Goal: Communication & Community: Participate in discussion

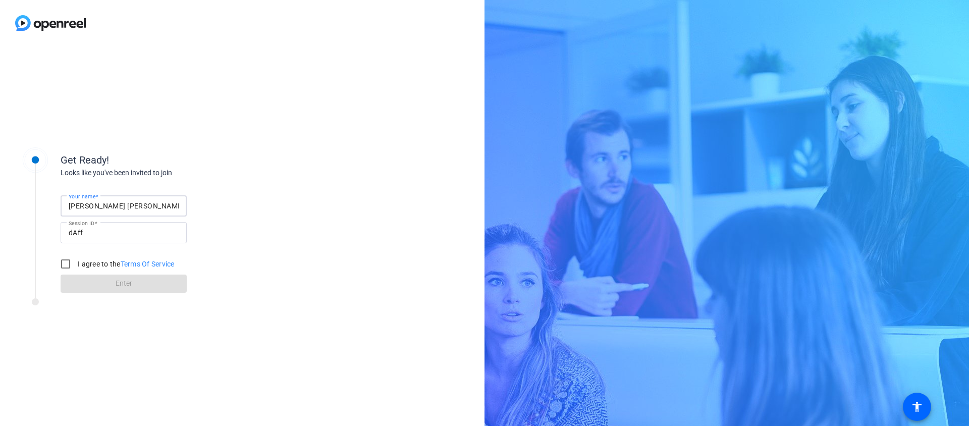
drag, startPoint x: 130, startPoint y: 206, endPoint x: 29, endPoint y: 205, distance: 101.0
click at [29, 205] on div "Get Ready! Looks like you've been invited to join Your name [PERSON_NAME] [PERS…" at bounding box center [136, 217] width 252 height 164
type input "[PERSON_NAME]"
drag, startPoint x: 98, startPoint y: 234, endPoint x: 16, endPoint y: 231, distance: 81.8
click at [16, 231] on div "Get Ready! Looks like you've been invited to join Your name [PERSON_NAME] Sessi…" at bounding box center [136, 217] width 252 height 164
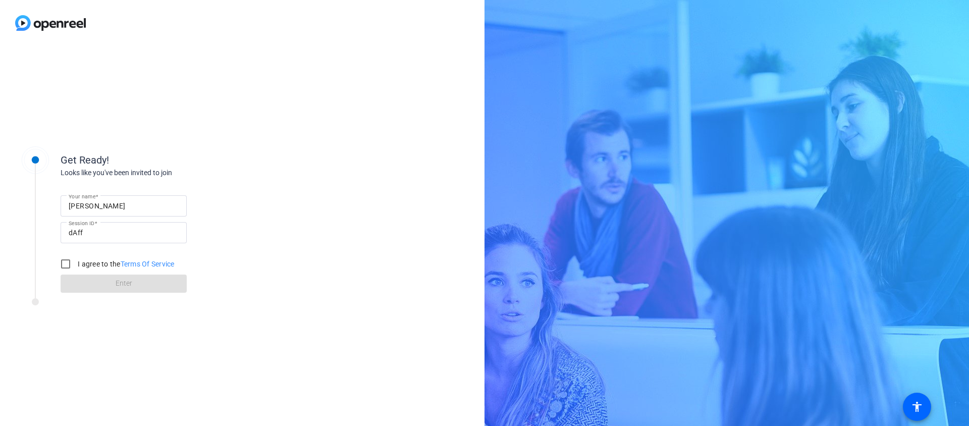
click at [190, 330] on div "Get Ready! Looks like you've been invited to join Your name Amanda Session ID d…" at bounding box center [136, 236] width 252 height 202
click at [67, 264] on input "I agree to the Terms Of Service" at bounding box center [66, 264] width 20 height 20
checkbox input "true"
click at [144, 283] on span at bounding box center [124, 284] width 126 height 24
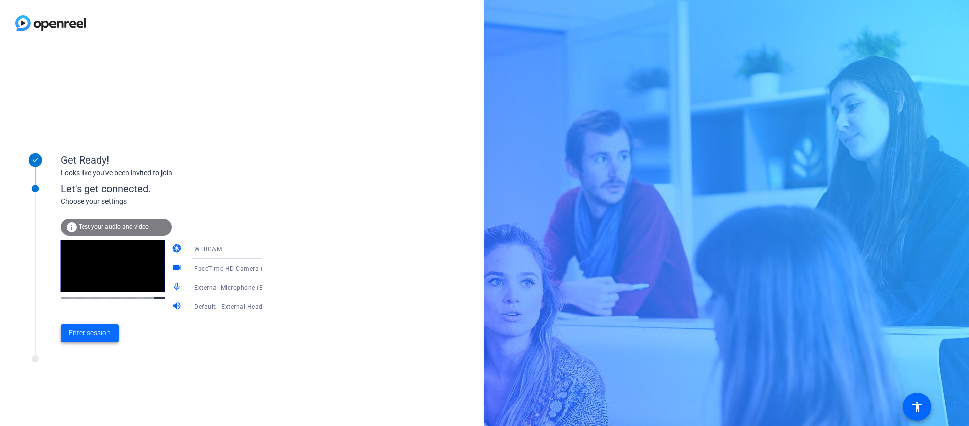
click at [108, 332] on span "Enter session" at bounding box center [90, 333] width 42 height 11
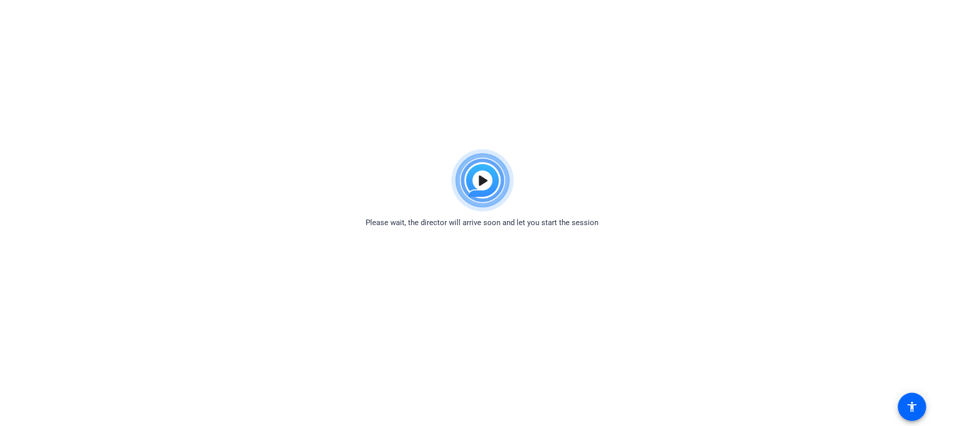
click at [482, 180] on img at bounding box center [482, 180] width 74 height 73
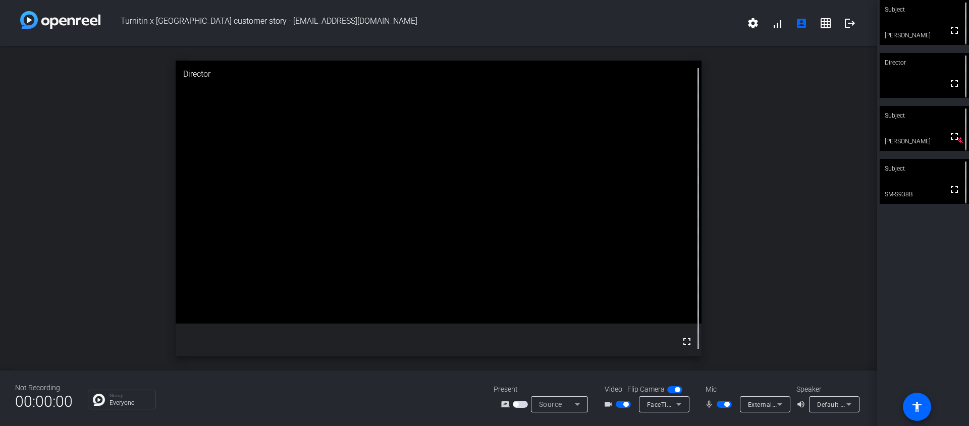
click at [774, 406] on icon at bounding box center [780, 404] width 12 height 12
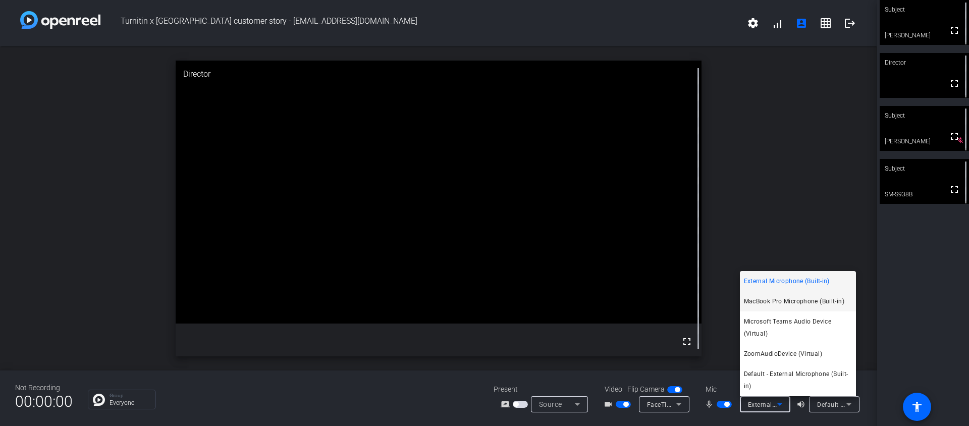
click at [788, 302] on span "MacBook Pro Microphone (Built-in)" at bounding box center [794, 301] width 100 height 12
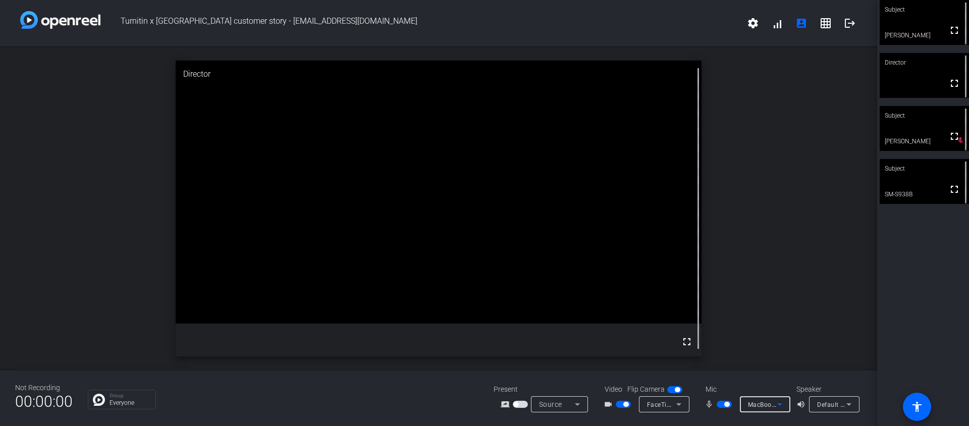
click at [779, 405] on icon at bounding box center [780, 404] width 12 height 12
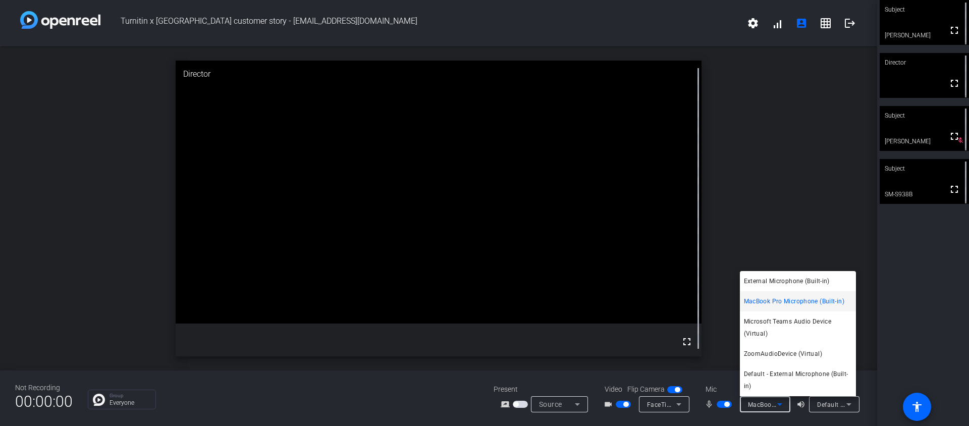
click at [920, 257] on div at bounding box center [484, 213] width 969 height 426
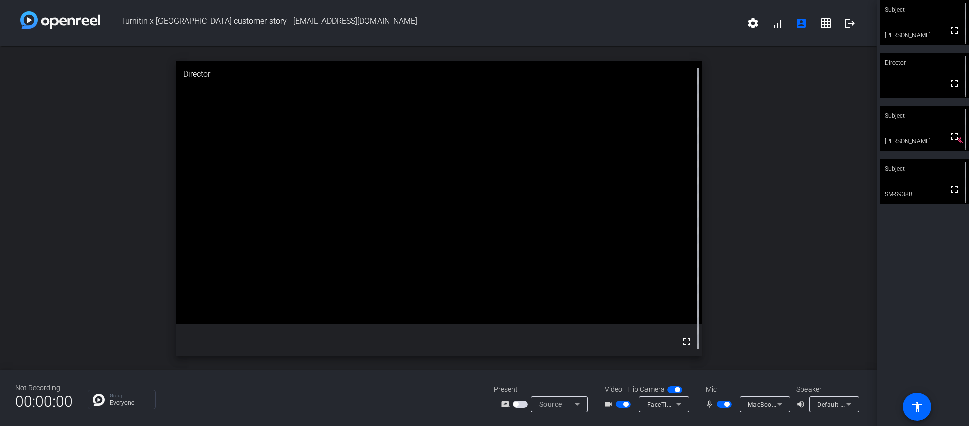
click at [780, 406] on icon at bounding box center [780, 404] width 12 height 12
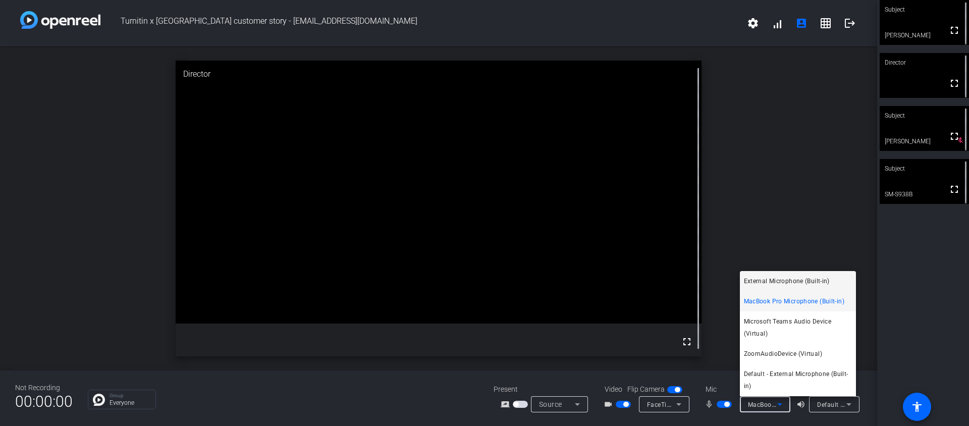
click at [775, 280] on span "External Microphone (Built-in)" at bounding box center [787, 281] width 86 height 12
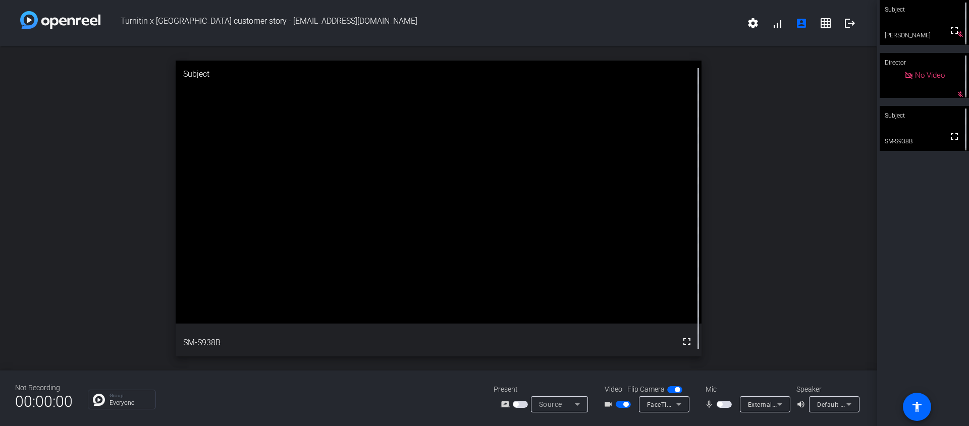
click at [627, 402] on span "button" at bounding box center [626, 404] width 5 height 5
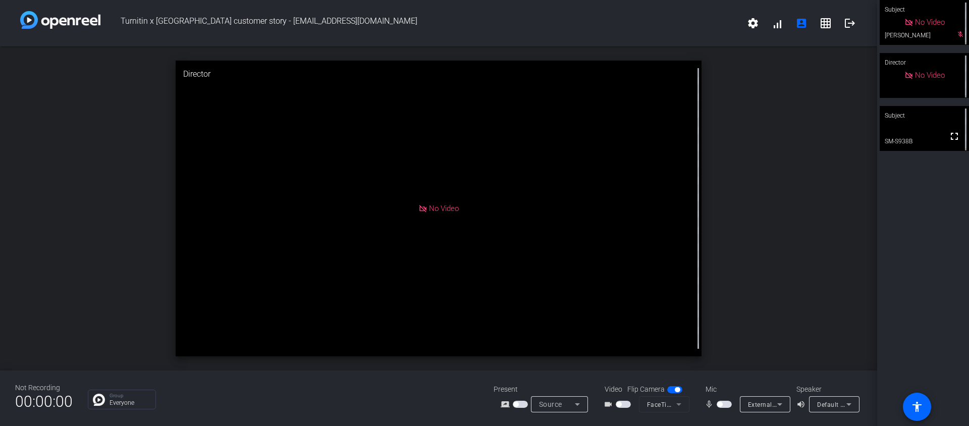
click at [720, 404] on span "button" at bounding box center [719, 404] width 5 height 5
click at [618, 402] on span "button" at bounding box center [618, 404] width 5 height 5
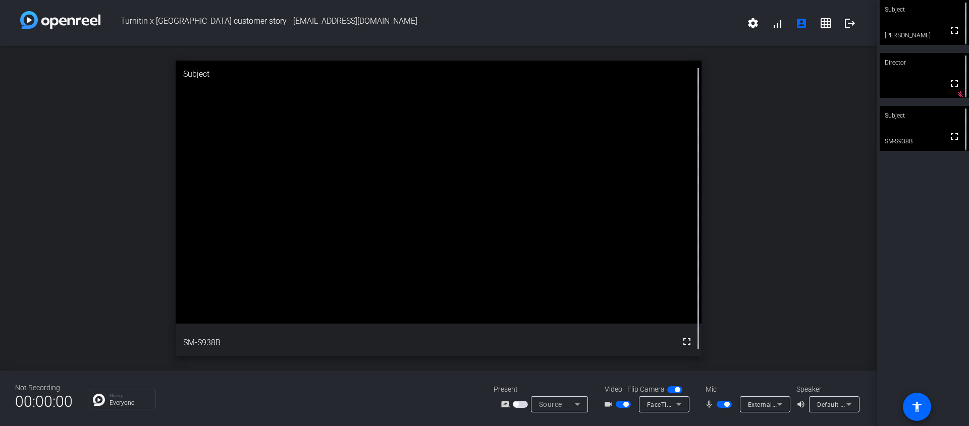
click at [727, 405] on span "button" at bounding box center [726, 404] width 5 height 5
click at [771, 0] on div "Turnitin x Saint Louis University customer story - ylrtadeo@slu.edu.ph settings…" at bounding box center [438, 23] width 877 height 46
click at [772, 2] on div "Turnitin x Saint Louis University customer story - ylrtadeo@slu.edu.ph settings…" at bounding box center [438, 23] width 877 height 46
click at [857, 350] on div "open_in_new Subject fullscreen SM-S938B" at bounding box center [438, 208] width 877 height 324
click at [720, 405] on span "button" at bounding box center [719, 404] width 5 height 5
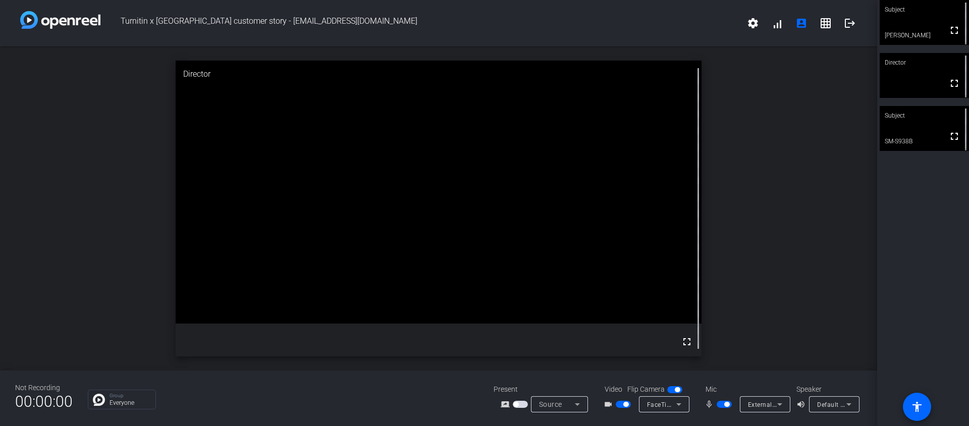
click at [701, 8] on div "Turnitin x Saint Louis University customer story - ylrtadeo@slu.edu.ph settings…" at bounding box center [438, 23] width 877 height 46
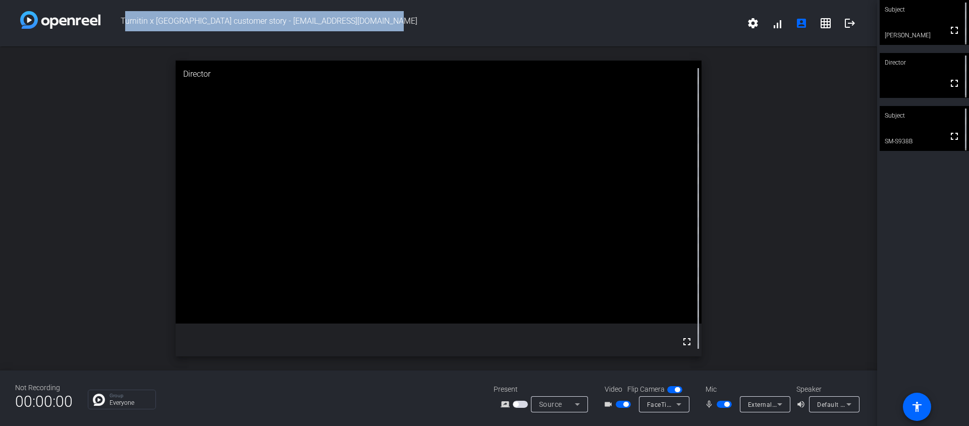
drag, startPoint x: 658, startPoint y: 17, endPoint x: 665, endPoint y: 8, distance: 11.9
click at [665, 7] on div "Turnitin x Saint Louis University customer story - ylrtadeo@slu.edu.ph settings…" at bounding box center [438, 23] width 877 height 46
click at [661, 16] on span "Turnitin x [GEOGRAPHIC_DATA] customer story - [EMAIL_ADDRESS][DOMAIN_NAME]" at bounding box center [420, 23] width 641 height 24
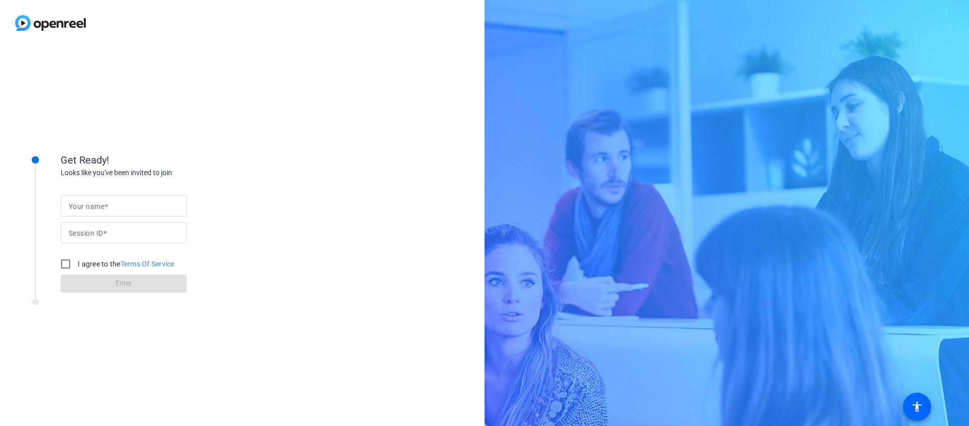
click at [120, 209] on input "Your name" at bounding box center [124, 206] width 110 height 12
click at [250, 178] on div "Your name Session ID I agree to the Terms Of Service Enter" at bounding box center [162, 235] width 202 height 115
click at [143, 206] on input "Your name" at bounding box center [124, 206] width 110 height 12
drag, startPoint x: 352, startPoint y: 169, endPoint x: 299, endPoint y: 78, distance: 105.0
click at [352, 169] on div "Get Ready! Looks like you've been invited to join Your name Session ID I agree …" at bounding box center [242, 236] width 485 height 380
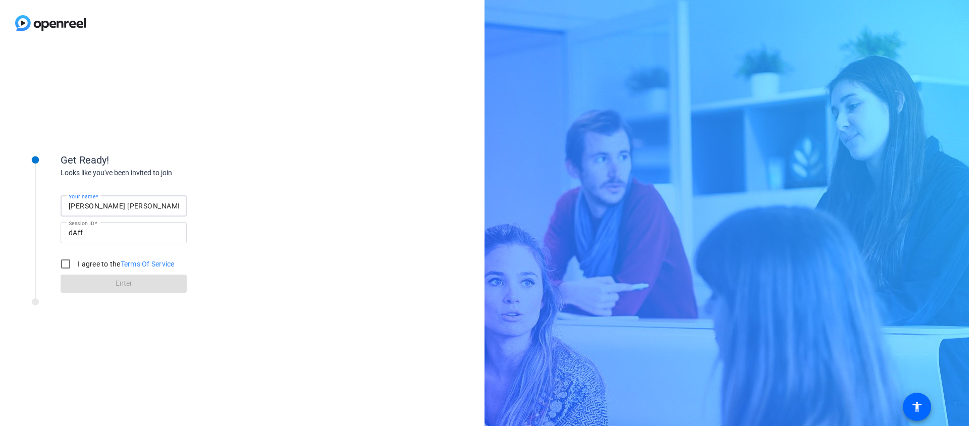
drag, startPoint x: 141, startPoint y: 206, endPoint x: 17, endPoint y: 204, distance: 124.2
click at [17, 204] on div "Get Ready! Looks like you've been invited to join Your name [PERSON_NAME] [PERS…" at bounding box center [136, 217] width 252 height 164
type input "[PERSON_NAME]"
click at [283, 291] on div "Get Ready! Looks like you've been invited to join Your name Amanda De Amicis Se…" at bounding box center [242, 236] width 485 height 380
click at [66, 264] on input "I agree to the Terms Of Service" at bounding box center [66, 264] width 20 height 20
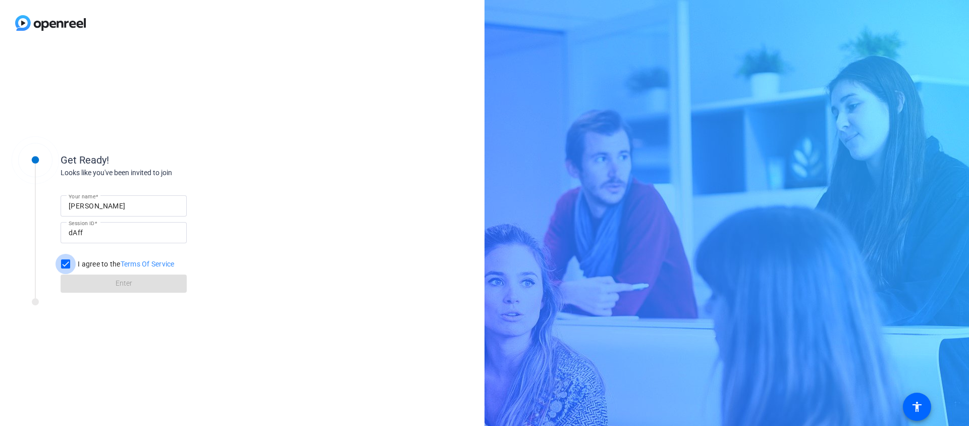
checkbox input "true"
click at [137, 283] on span at bounding box center [124, 284] width 126 height 24
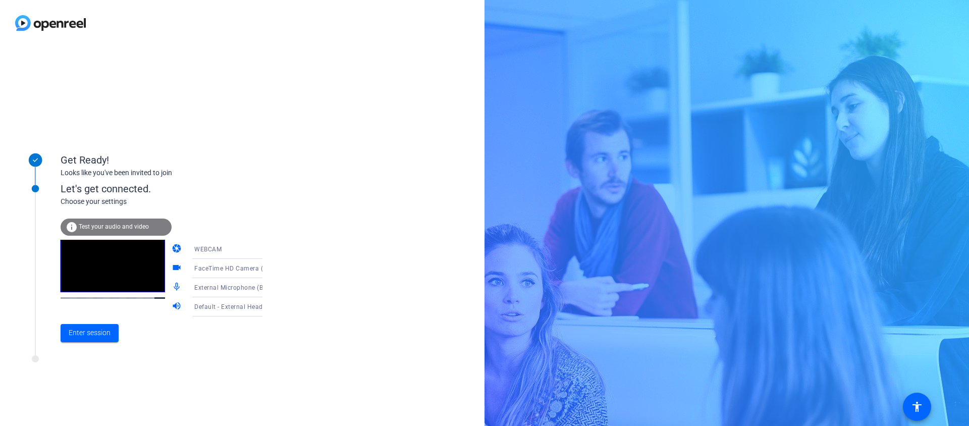
click at [241, 270] on span "FaceTime HD Camera (2C0E:82E3)" at bounding box center [245, 268] width 103 height 8
click at [324, 272] on div at bounding box center [484, 213] width 969 height 426
click at [244, 249] on div "WEBCAM" at bounding box center [231, 249] width 75 height 13
click at [237, 290] on mat-option "DESKTOP" at bounding box center [219, 289] width 86 height 20
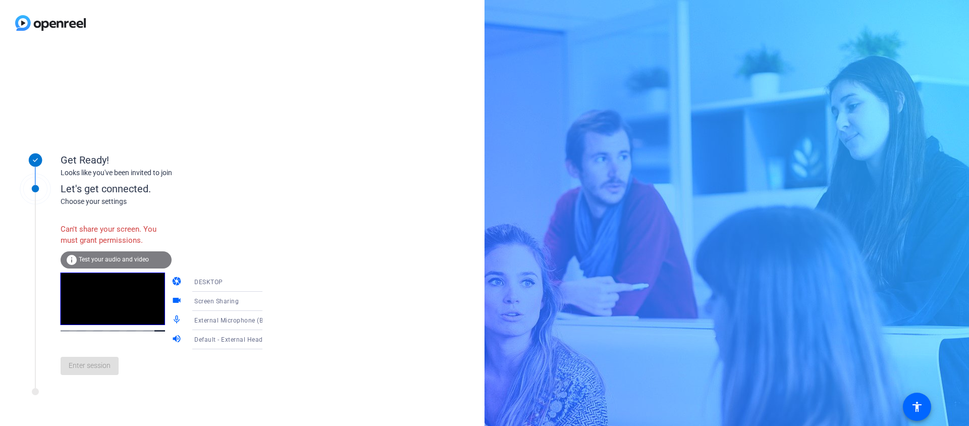
click at [229, 285] on div "DESKTOP" at bounding box center [231, 282] width 75 height 13
click at [228, 306] on mat-option "WEBCAM" at bounding box center [219, 302] width 86 height 20
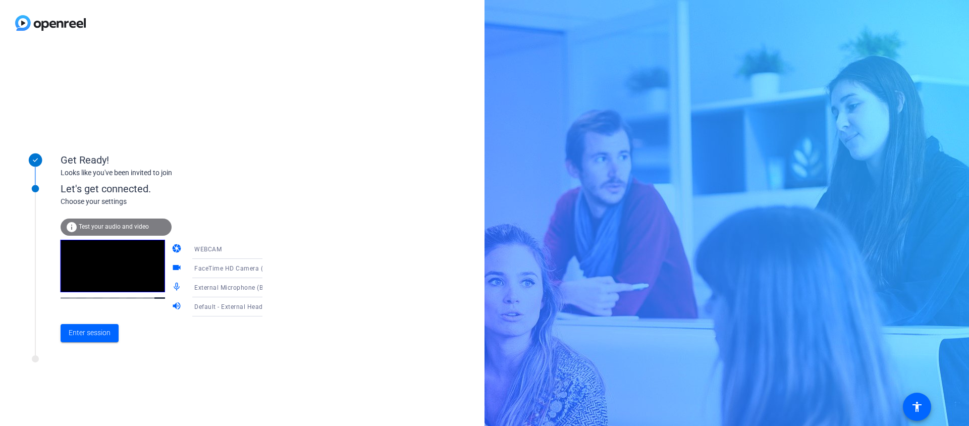
click at [382, 265] on div "Get Ready! Looks like you've been invited to join Let's get connected. Choose y…" at bounding box center [242, 236] width 485 height 380
click at [107, 336] on span "Enter session" at bounding box center [90, 333] width 42 height 11
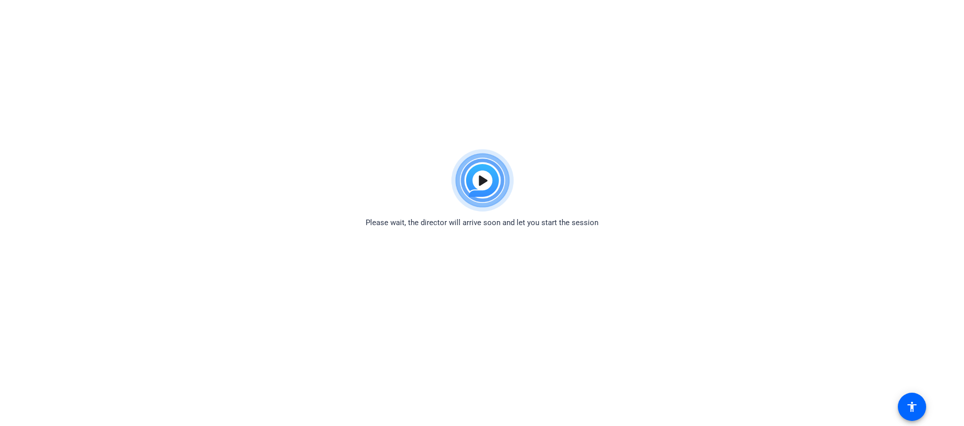
click at [23, 102] on html "Accessibility Screen-Reader Guide, Feedback, and Issue Reporting | New window P…" at bounding box center [482, 213] width 964 height 426
click at [462, 69] on html "Accessibility Screen-Reader Guide, Feedback, and Issue Reporting | New window P…" at bounding box center [482, 213] width 964 height 426
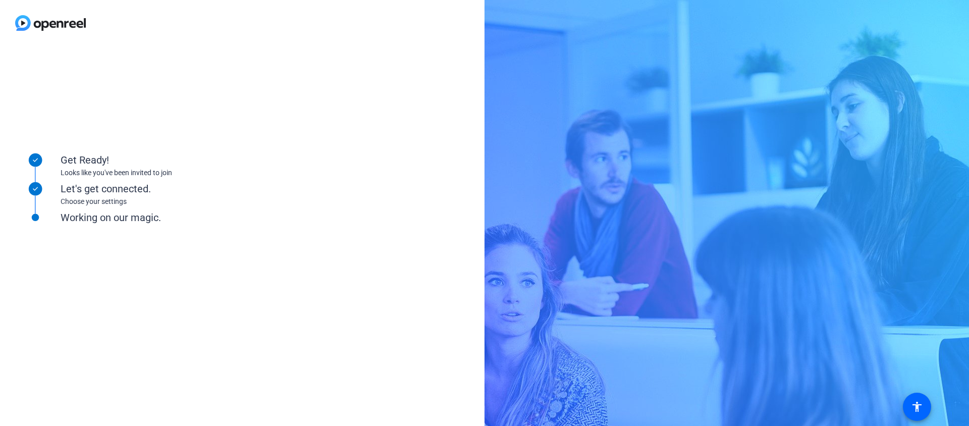
click at [302, 232] on div "Get Ready! Looks like you've been invited to join Let's get connected. Choose y…" at bounding box center [242, 236] width 485 height 380
click at [86, 221] on div "Working on our magic." at bounding box center [162, 217] width 202 height 15
click at [91, 179] on div "Let's get connected. Choose your settings" at bounding box center [162, 186] width 202 height 45
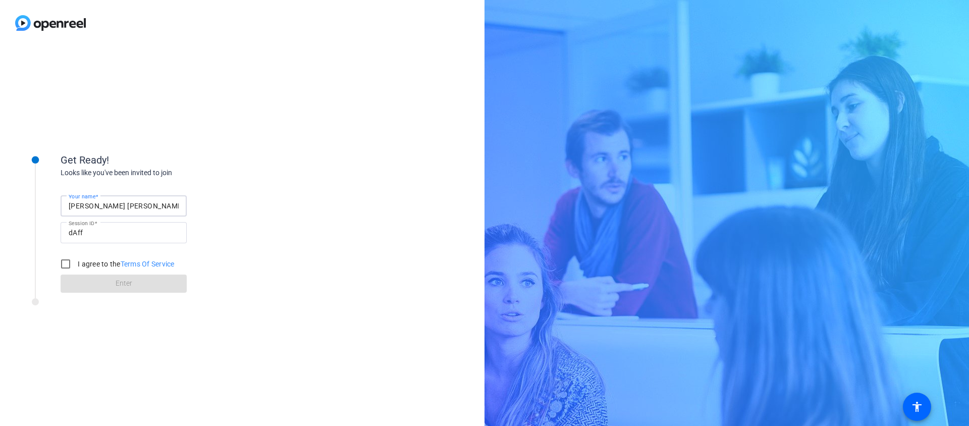
drag, startPoint x: 144, startPoint y: 206, endPoint x: 27, endPoint y: 203, distance: 116.7
click at [27, 203] on div "Get Ready! Looks like you've been invited to join Your name [PERSON_NAME] [PERS…" at bounding box center [136, 217] width 252 height 164
click at [138, 147] on div "Get Ready! Looks like you've been invited to join Your name [PERSON_NAME] [PERS…" at bounding box center [162, 214] width 202 height 158
drag, startPoint x: 150, startPoint y: 209, endPoint x: 17, endPoint y: 206, distance: 133.3
click at [19, 206] on div "Get Ready! Looks like you've been invited to join Your name [PERSON_NAME] [PERS…" at bounding box center [136, 217] width 252 height 164
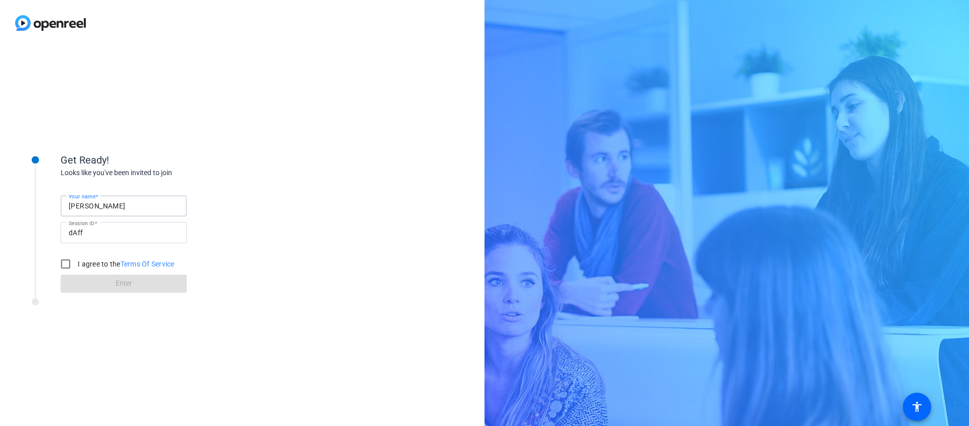
type input "[PERSON_NAME]"
click at [65, 262] on input "I agree to the Terms Of Service" at bounding box center [66, 264] width 20 height 20
checkbox input "true"
click at [95, 277] on span at bounding box center [124, 284] width 126 height 24
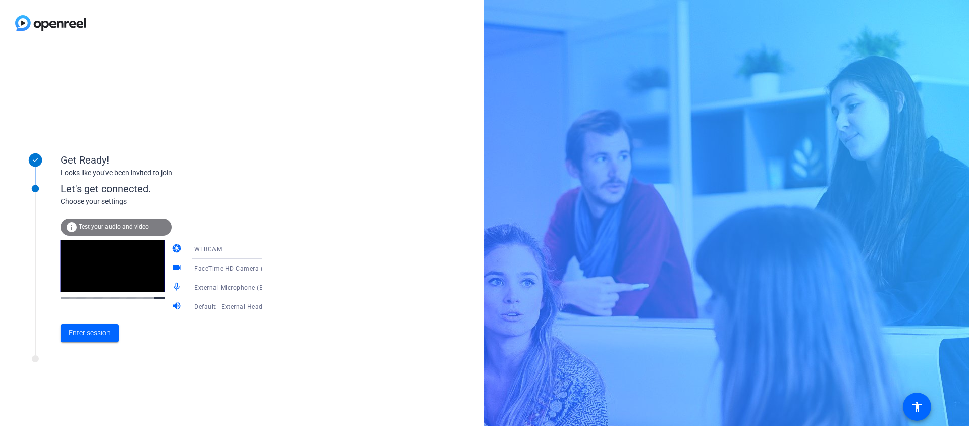
click at [228, 249] on div "WEBCAM" at bounding box center [231, 249] width 75 height 13
click at [296, 236] on div at bounding box center [484, 213] width 969 height 426
click at [267, 309] on icon at bounding box center [273, 307] width 12 height 12
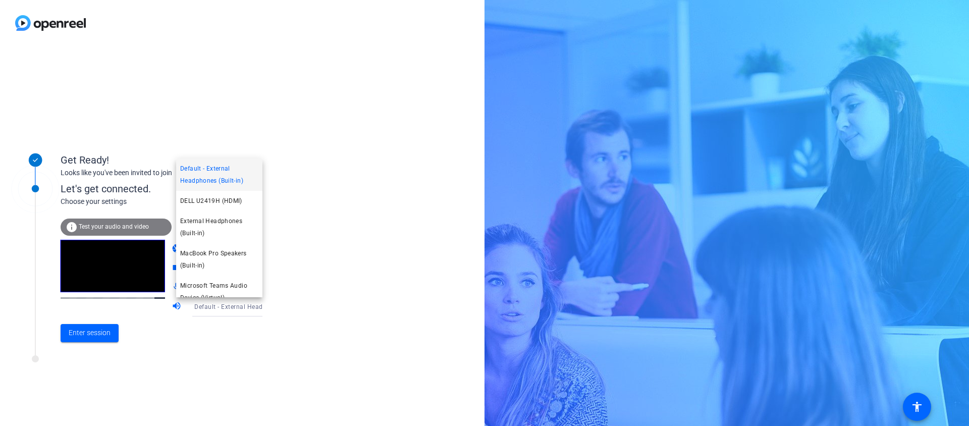
click at [295, 257] on div at bounding box center [484, 213] width 969 height 426
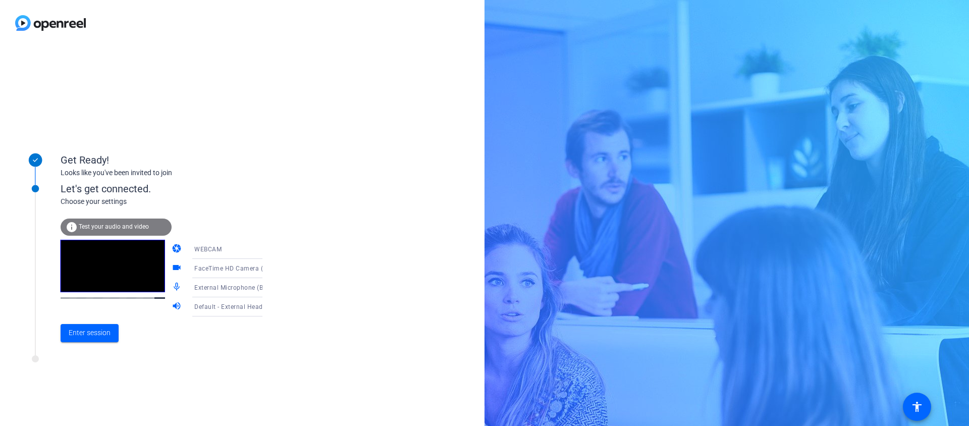
click at [234, 269] on span "FaceTime HD Camera (2C0E:82E3)" at bounding box center [245, 268] width 103 height 8
click at [311, 265] on div at bounding box center [484, 213] width 969 height 426
click at [232, 291] on div "External Microphone (Built-in)" at bounding box center [231, 287] width 75 height 13
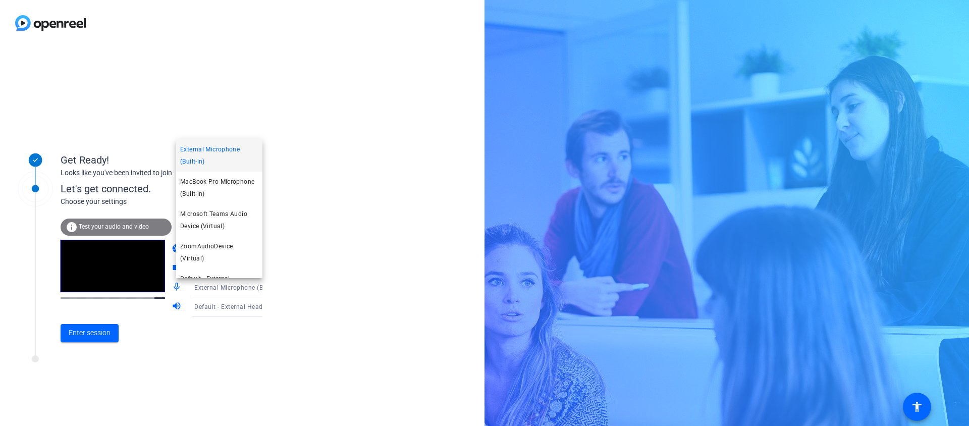
click at [325, 279] on div at bounding box center [484, 213] width 969 height 426
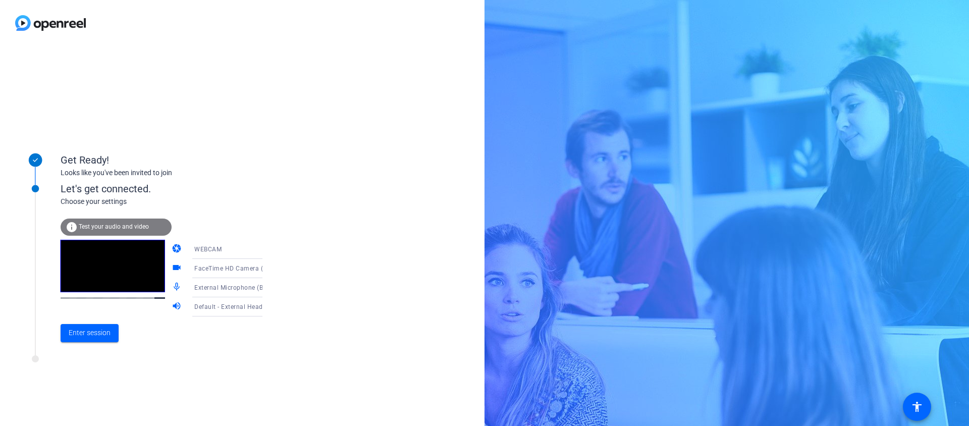
click at [216, 269] on span "FaceTime HD Camera (2C0E:82E3)" at bounding box center [245, 268] width 103 height 8
click at [303, 258] on div at bounding box center [484, 213] width 969 height 426
click at [243, 251] on div "WEBCAM" at bounding box center [231, 249] width 75 height 13
click at [295, 255] on div at bounding box center [484, 213] width 969 height 426
click at [231, 276] on div "FaceTime HD Camera (2C0E:82E3)" at bounding box center [234, 268] width 80 height 19
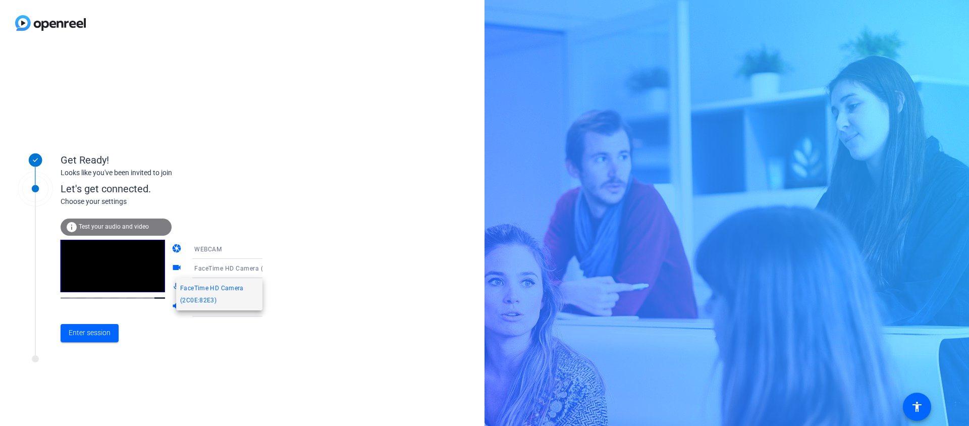
drag, startPoint x: 314, startPoint y: 264, endPoint x: 250, endPoint y: 258, distance: 64.4
click at [314, 264] on div at bounding box center [484, 213] width 969 height 426
click at [243, 254] on div "WEBCAM" at bounding box center [231, 249] width 75 height 13
click at [236, 288] on mat-option "DESKTOP" at bounding box center [219, 289] width 86 height 20
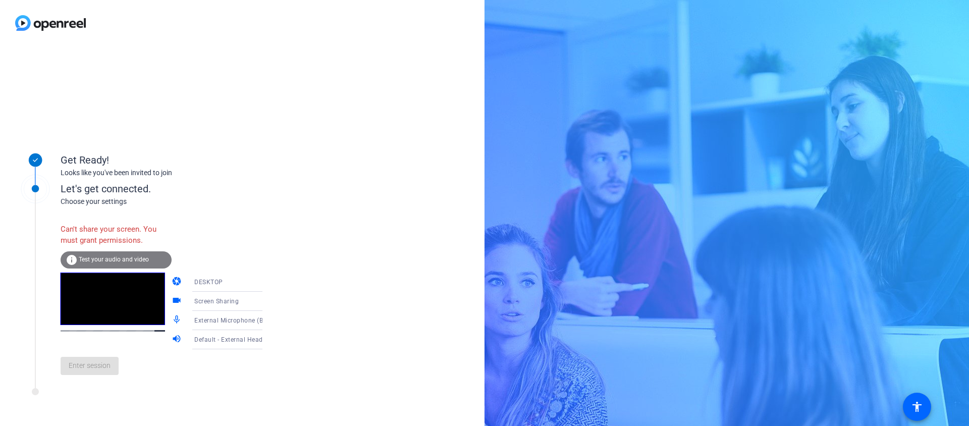
click at [223, 286] on div "DESKTOP" at bounding box center [231, 282] width 75 height 13
click at [211, 306] on mat-option "WEBCAM" at bounding box center [219, 302] width 86 height 20
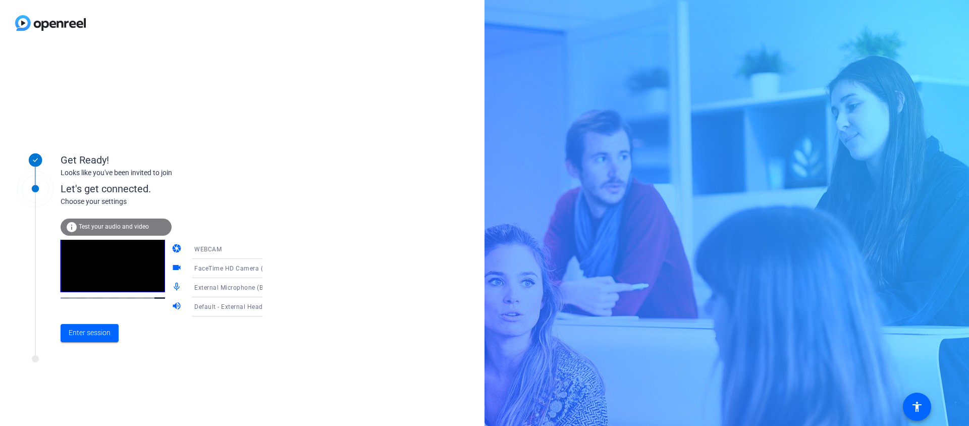
click at [96, 226] on span "Test your audio and video" at bounding box center [114, 226] width 70 height 7
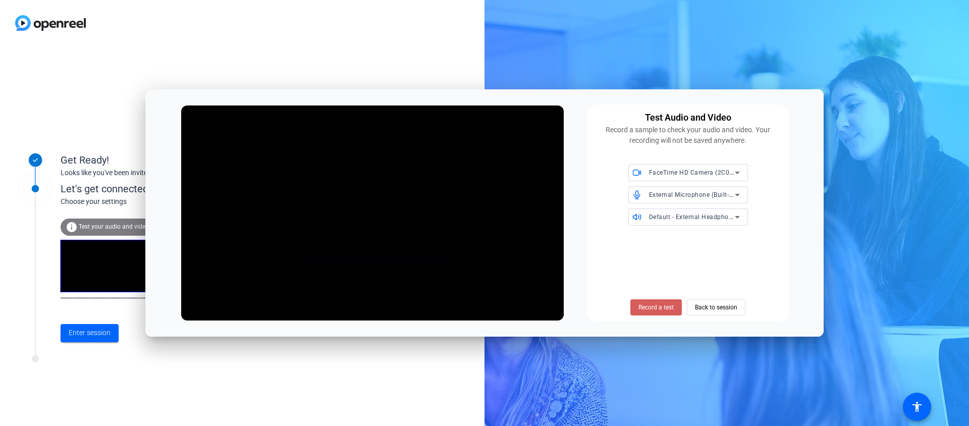
click at [669, 307] on span "Record a test" at bounding box center [656, 307] width 35 height 9
click at [661, 308] on span "Stop Testing" at bounding box center [657, 307] width 34 height 9
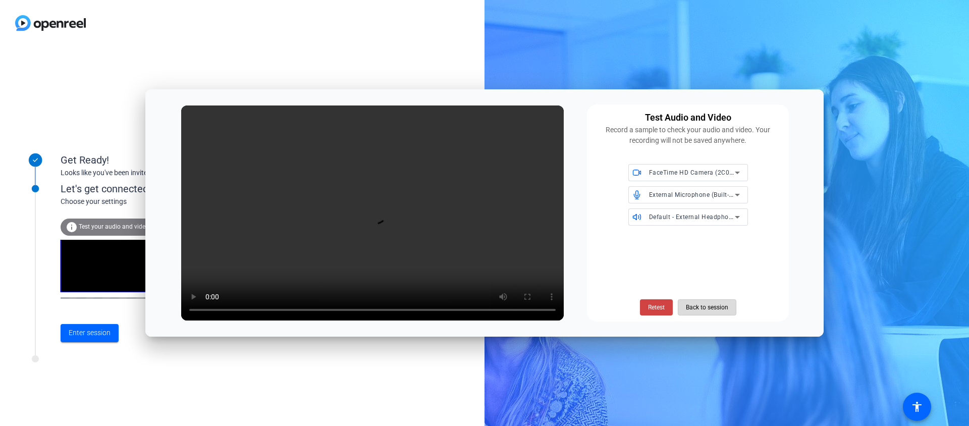
click at [718, 305] on span "Back to session" at bounding box center [707, 307] width 42 height 19
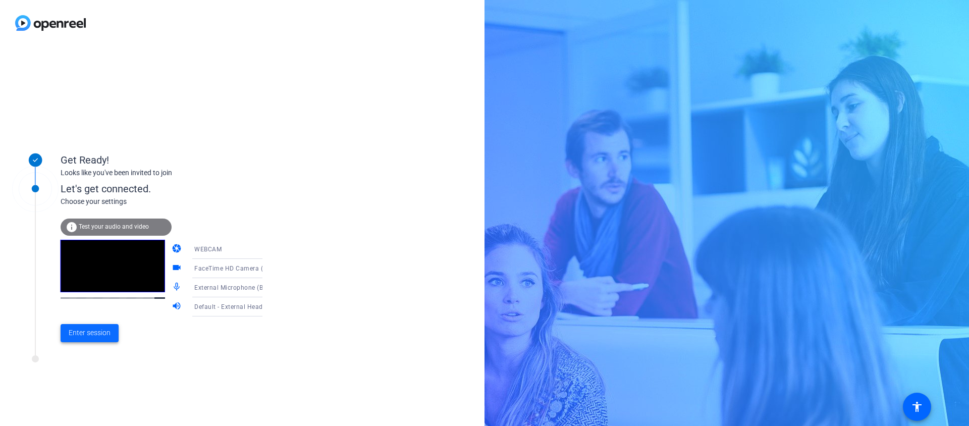
click at [92, 335] on span "Enter session" at bounding box center [90, 333] width 42 height 11
